Goal: Obtain resource: Download file/media

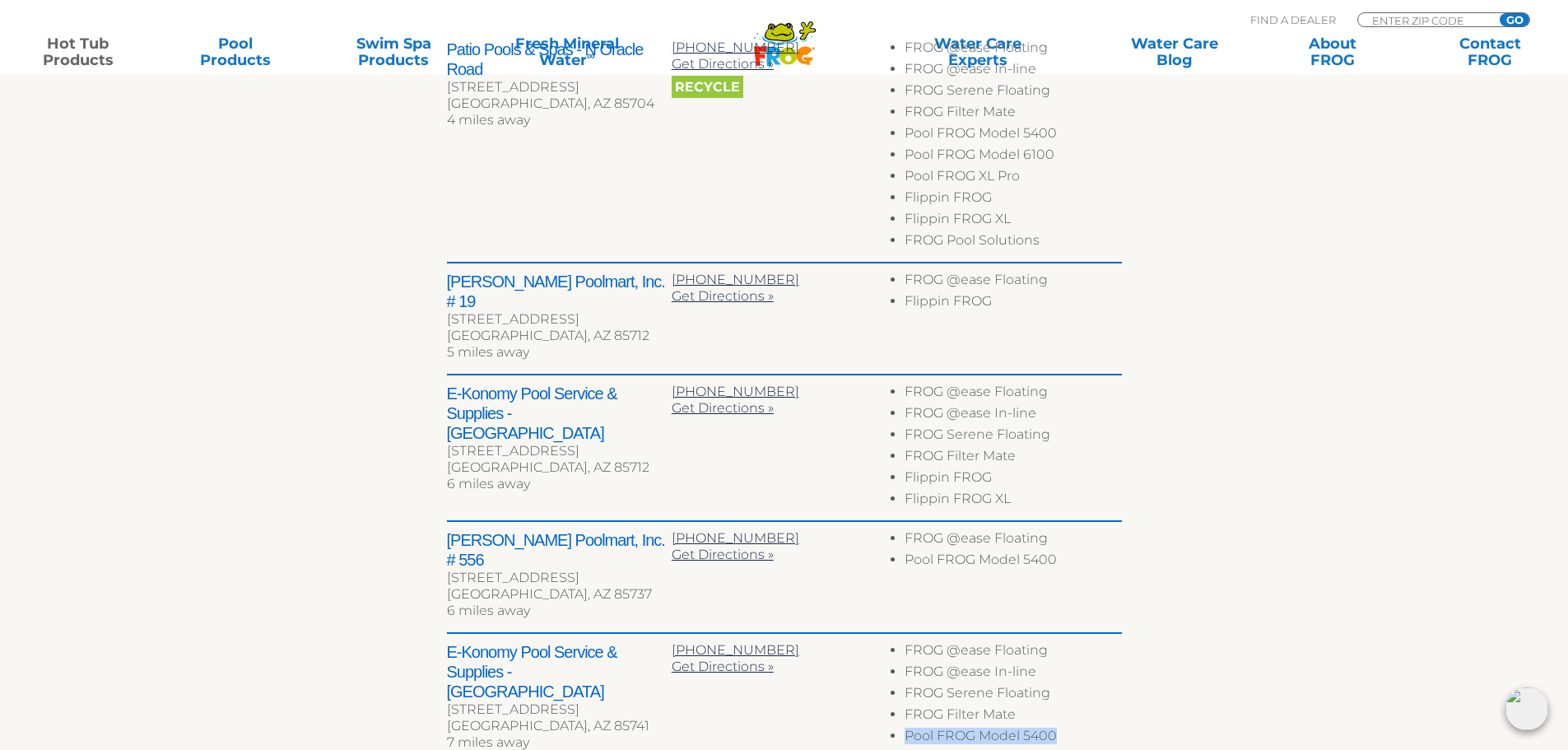
click at [59, 43] on link "Hot Tub Products" at bounding box center [77, 51] width 122 height 33
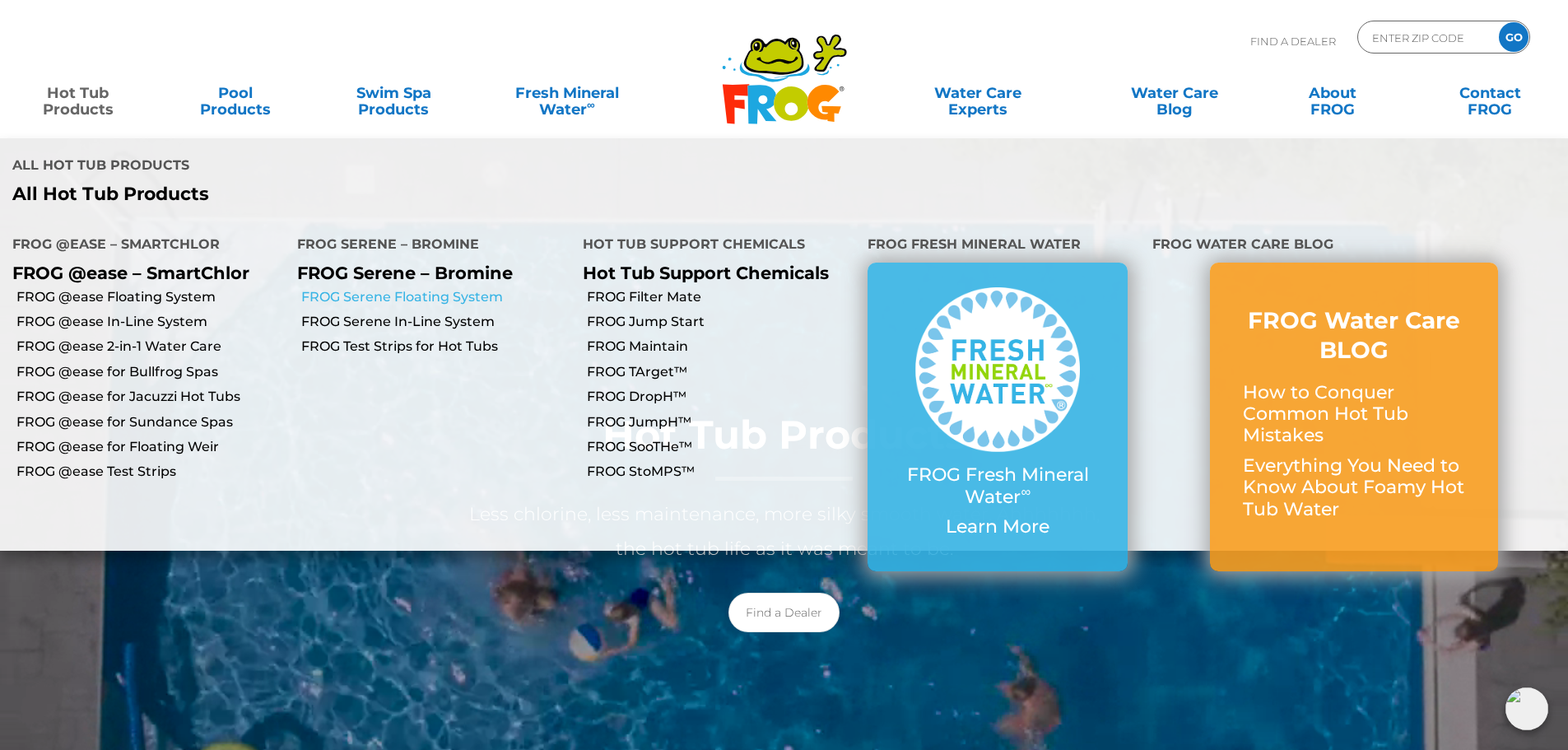
click at [480, 303] on link "FROG Serene Floating System" at bounding box center [435, 297] width 268 height 18
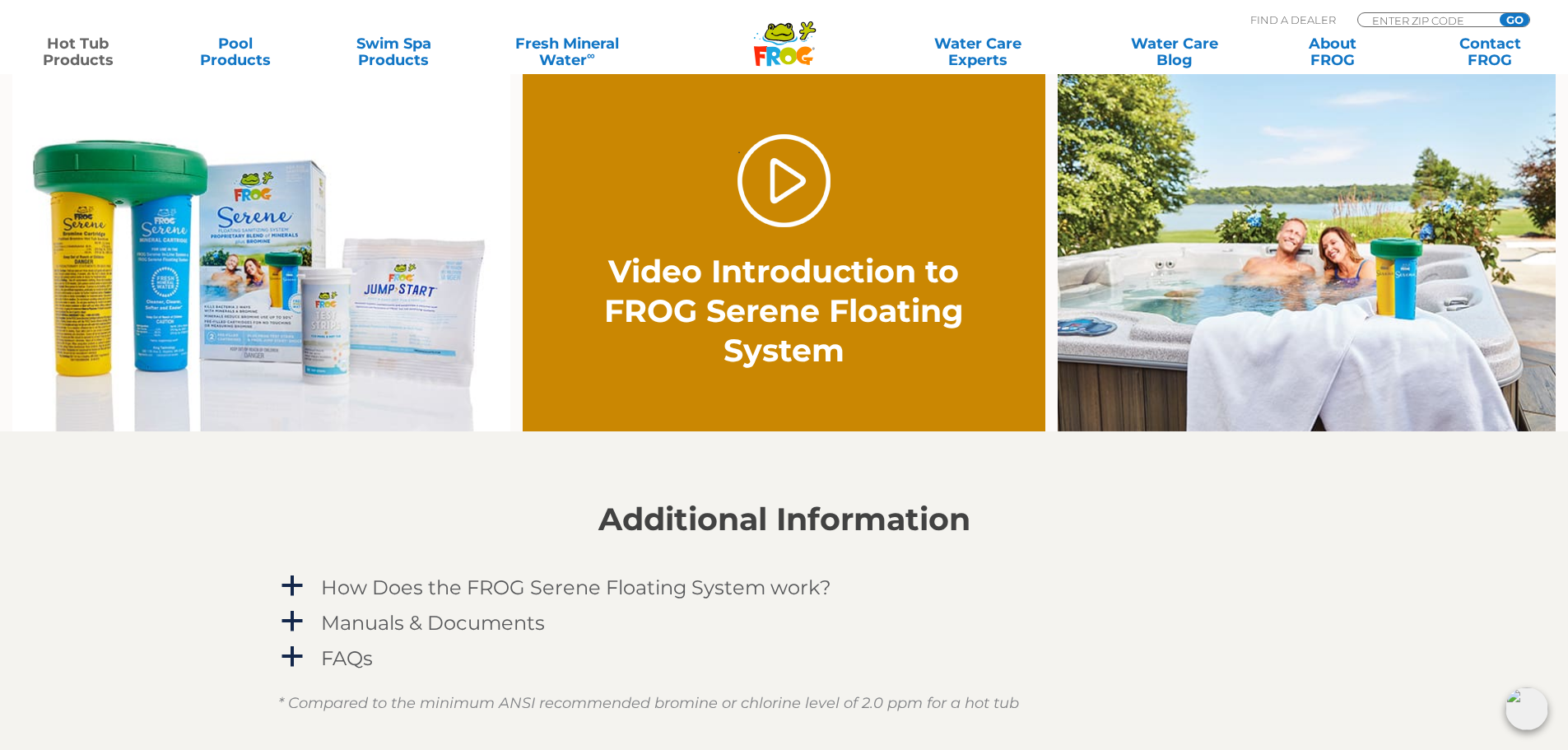
scroll to position [1234, 0]
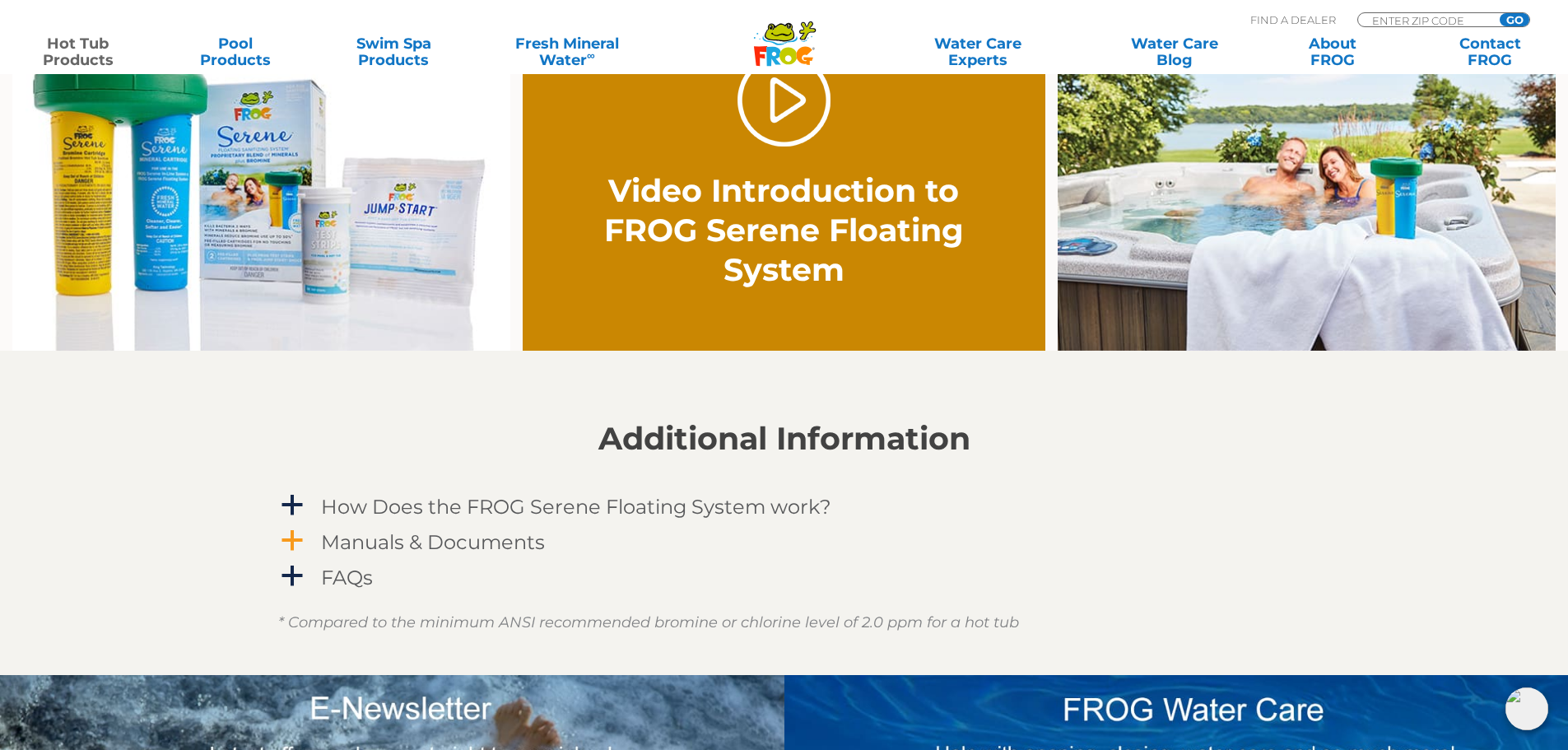
click at [427, 535] on h4 "Manuals & Documents" at bounding box center [433, 542] width 224 height 22
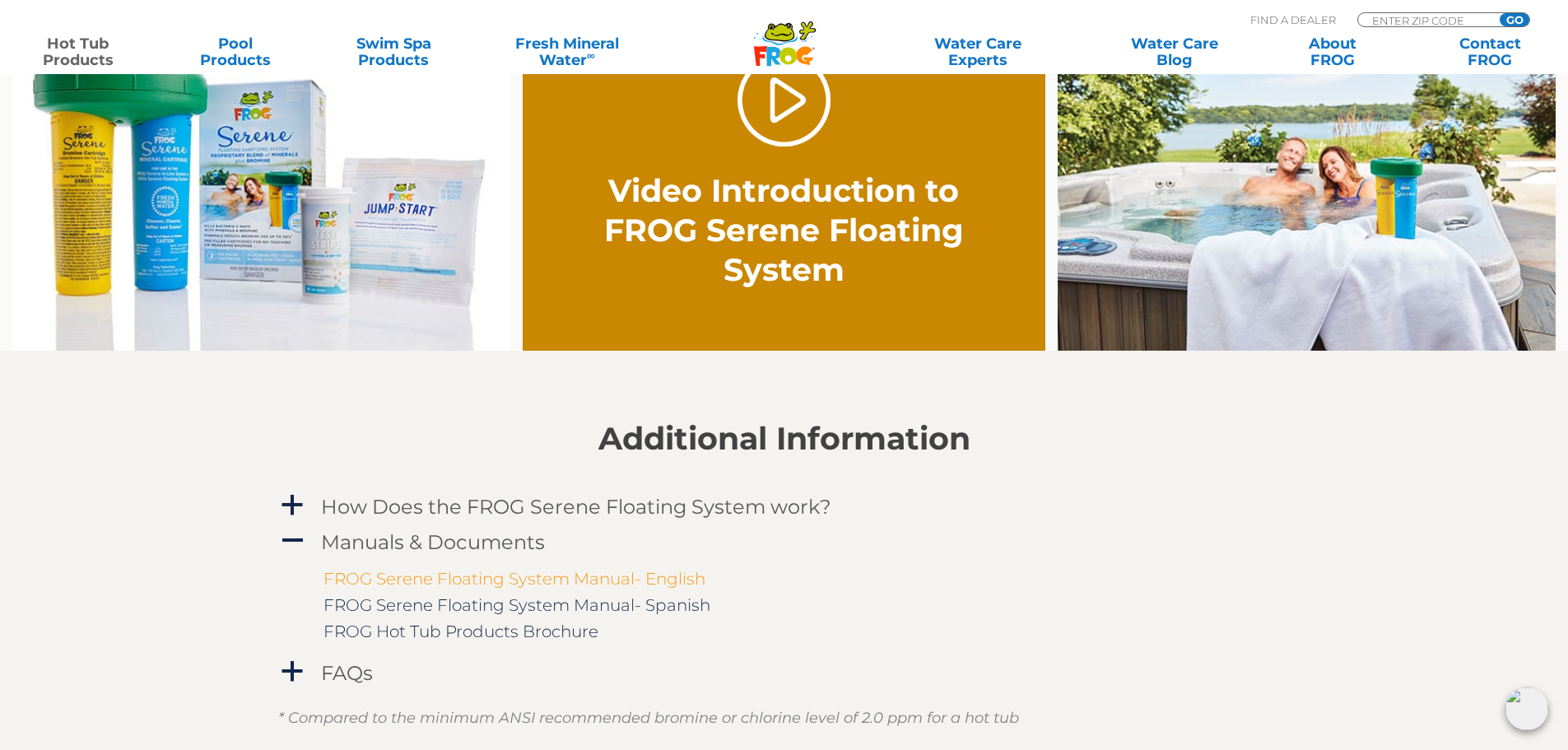
click at [434, 579] on link "FROG Serene Floating System Manual- English" at bounding box center [514, 579] width 382 height 19
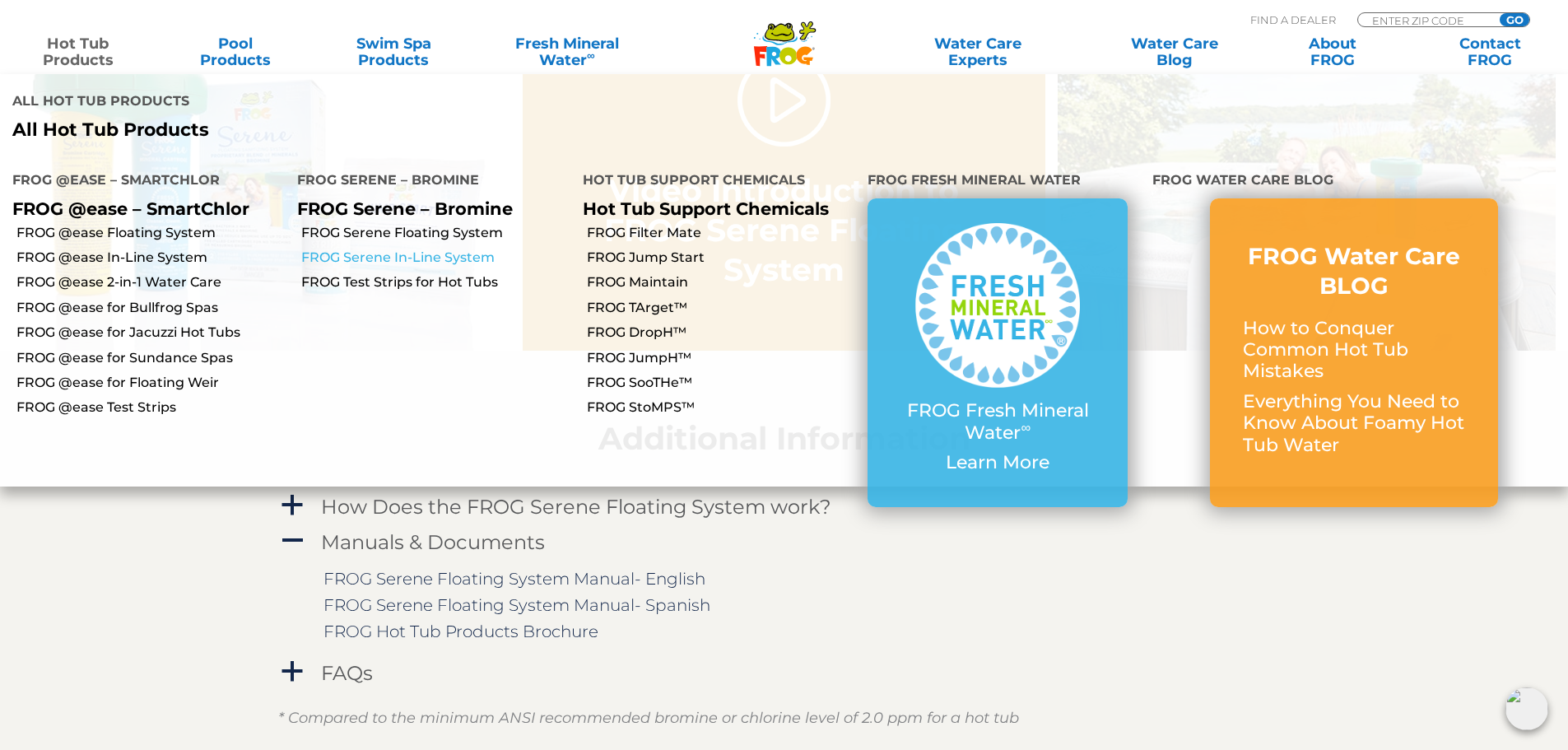
click at [410, 256] on link "FROG Serene In-Line System" at bounding box center [435, 258] width 268 height 18
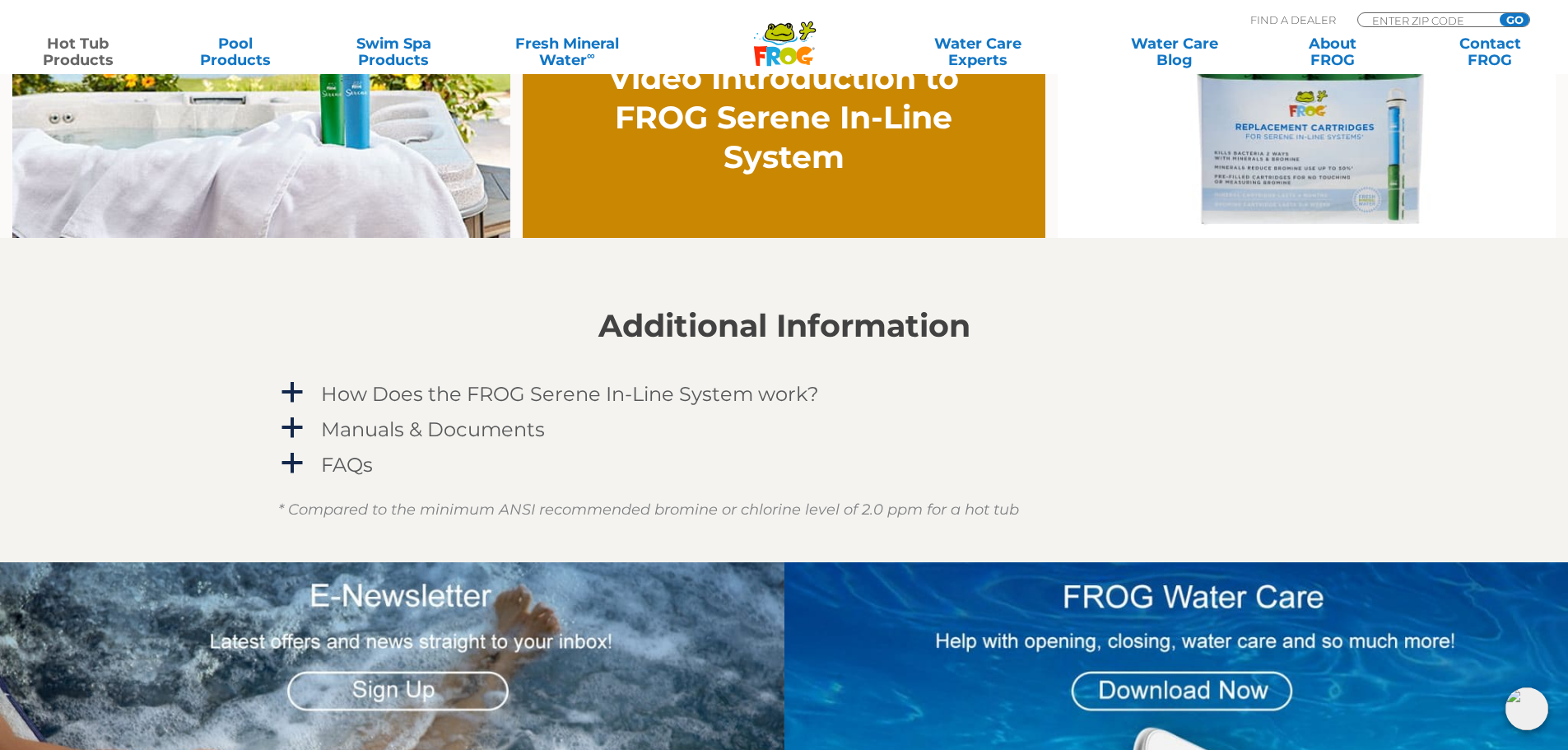
scroll to position [1399, 0]
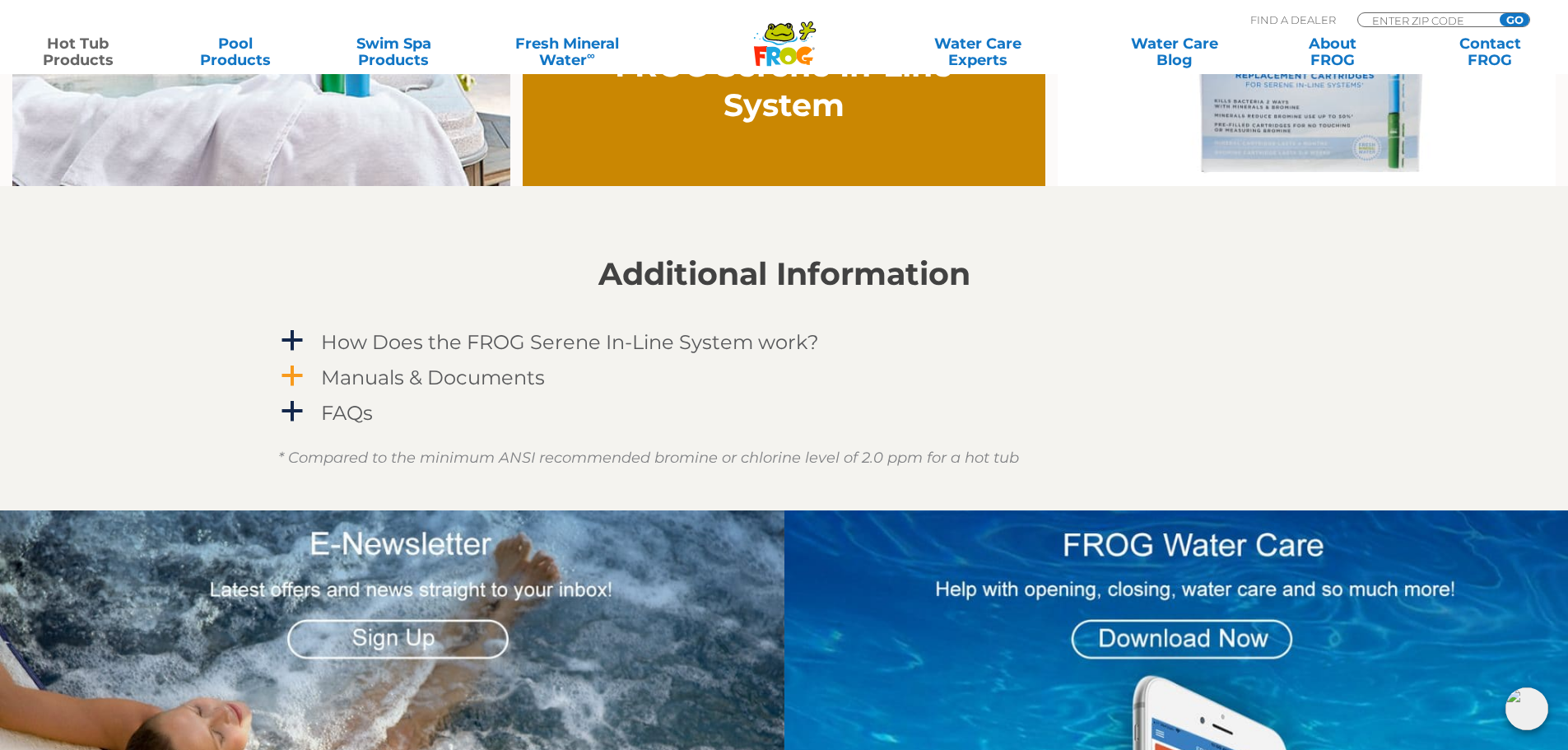
click at [451, 381] on h4 "Manuals & Documents" at bounding box center [433, 377] width 224 height 22
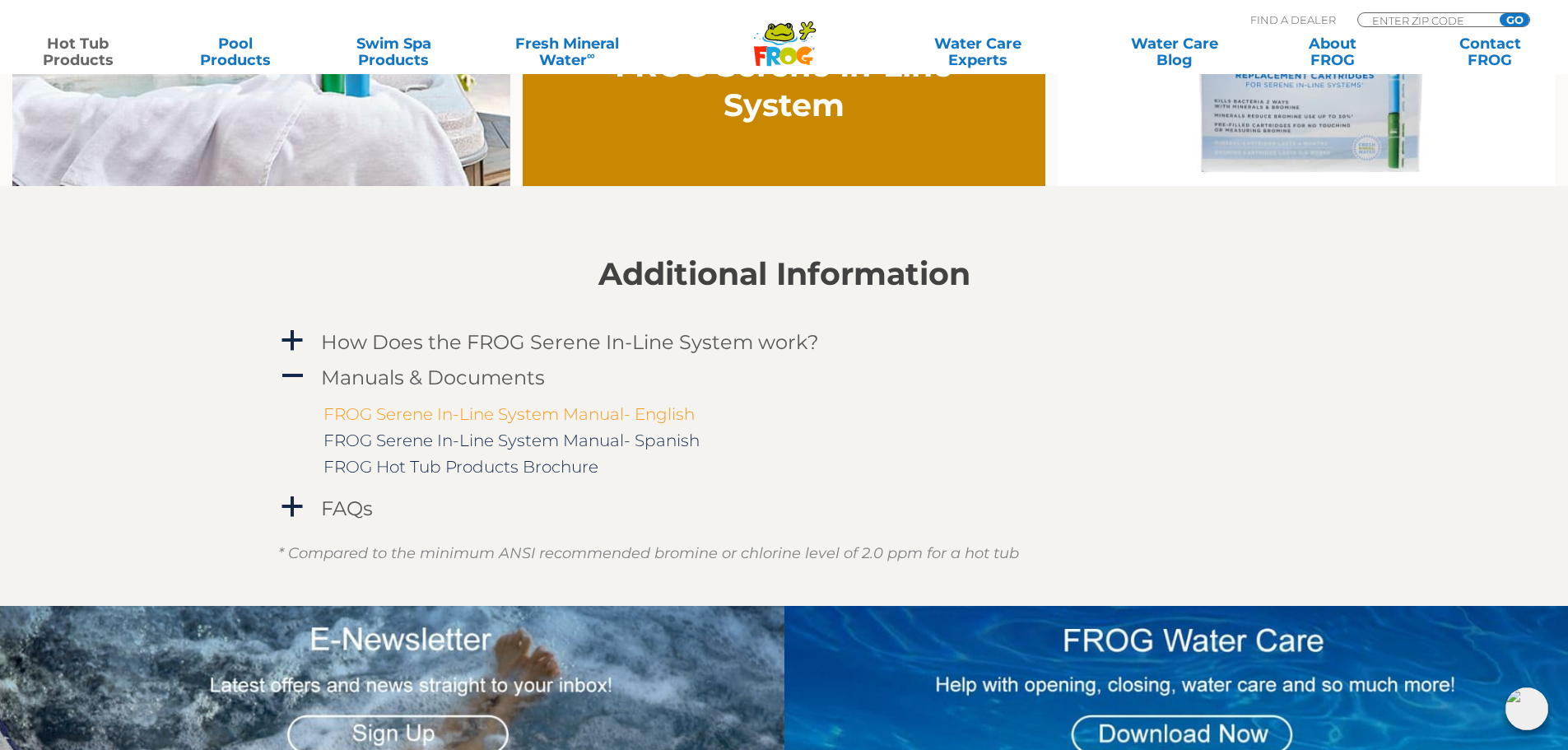
click at [551, 419] on link "FROG Serene In-Line System Manual- English" at bounding box center [509, 414] width 371 height 19
